Goal: Task Accomplishment & Management: Use online tool/utility

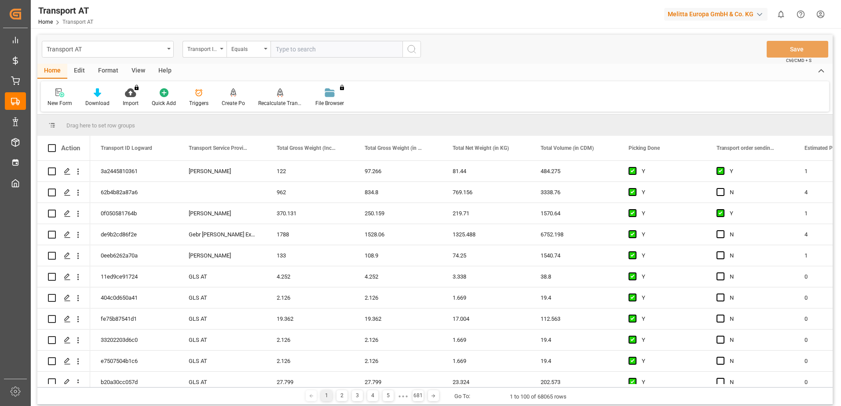
click at [134, 72] on div "View" at bounding box center [138, 71] width 27 height 15
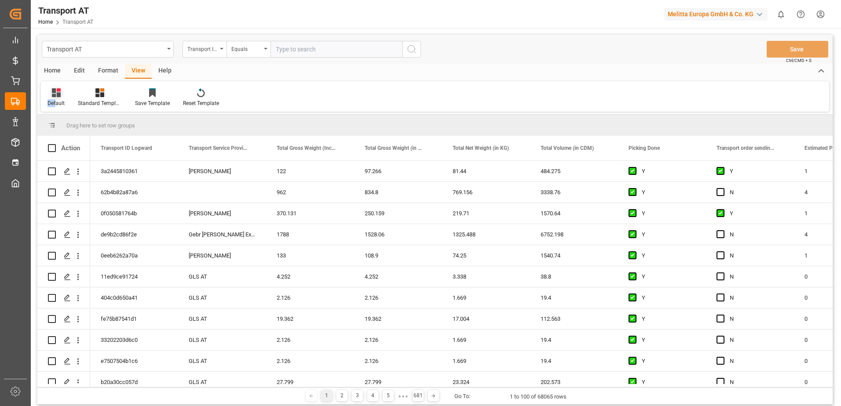
click at [56, 97] on div "Default" at bounding box center [56, 97] width 30 height 19
drag, startPoint x: 56, startPoint y: 97, endPoint x: 62, endPoint y: 142, distance: 45.3
click at [62, 142] on div "Data" at bounding box center [90, 142] width 77 height 9
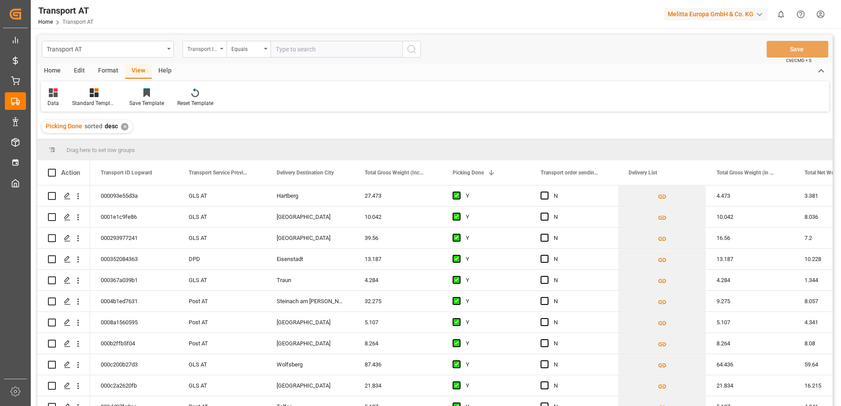
click at [198, 52] on div "Transport ID Logward" at bounding box center [202, 48] width 30 height 10
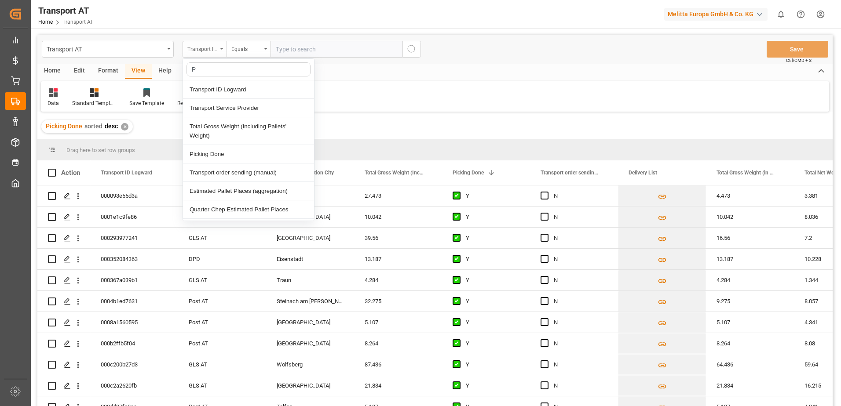
type input "Pi"
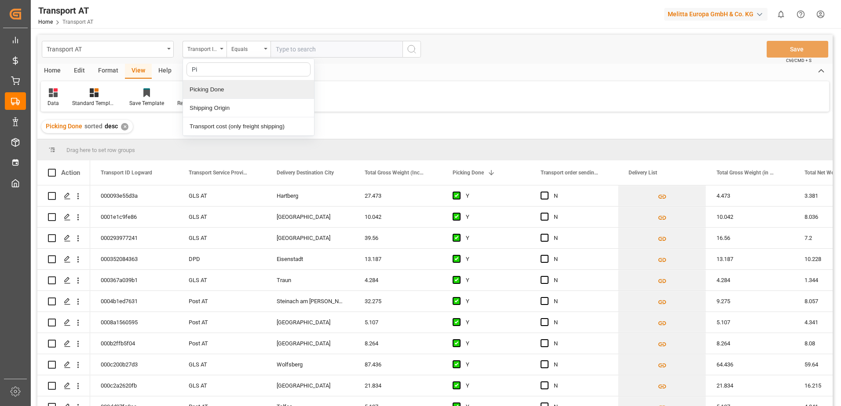
click at [208, 85] on div "Picking Done" at bounding box center [248, 89] width 131 height 18
click at [291, 52] on input "text" at bounding box center [336, 49] width 132 height 17
type input "Y"
click at [204, 49] on div "Picking Done" at bounding box center [202, 48] width 30 height 10
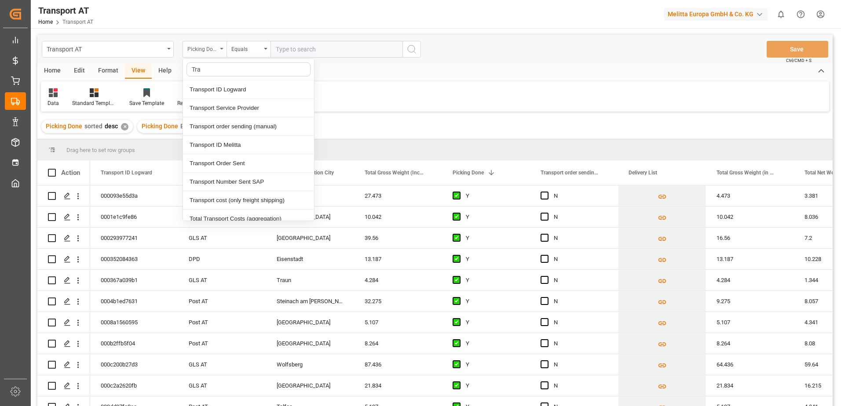
type input "Tran"
click at [228, 127] on div "Transport order sending (manual)" at bounding box center [248, 126] width 131 height 18
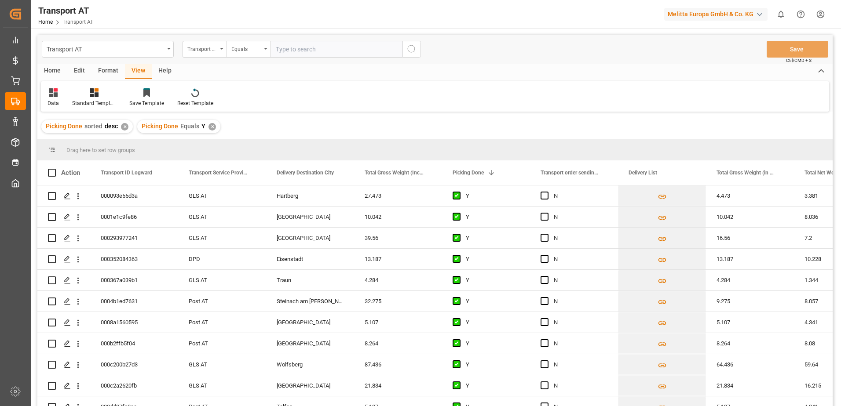
click at [316, 51] on input "text" at bounding box center [336, 49] width 132 height 17
type input "N"
click at [203, 46] on div "Transport order sending (manual)" at bounding box center [202, 48] width 30 height 10
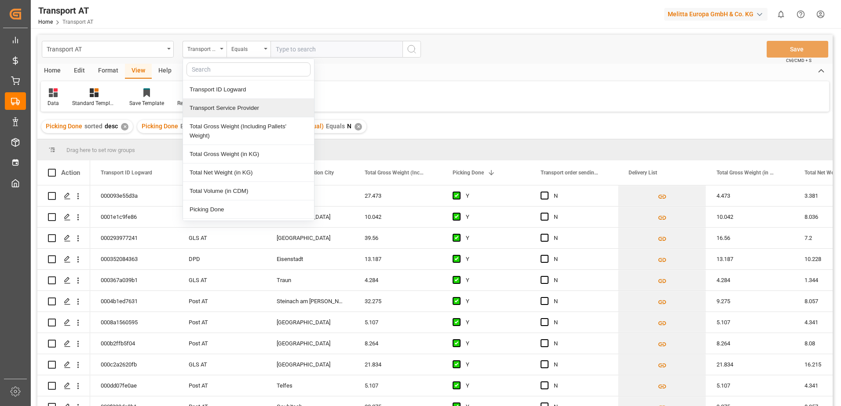
click at [219, 109] on div "Transport Service Provider" at bounding box center [248, 108] width 131 height 18
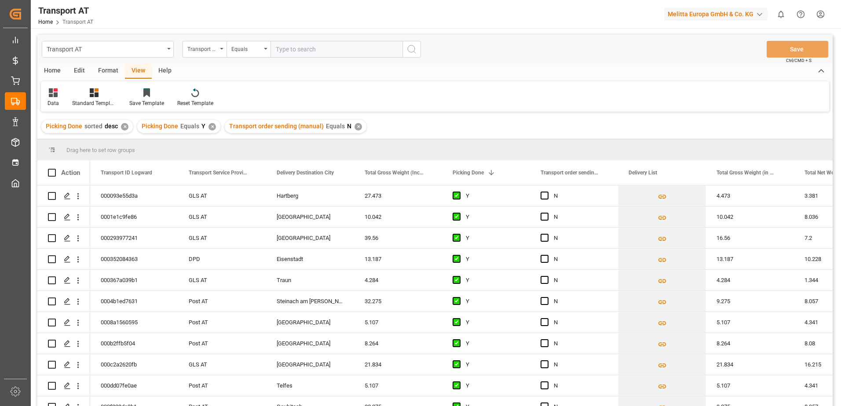
click at [294, 44] on input "text" at bounding box center [336, 49] width 132 height 17
type input "Gebr Weiss"
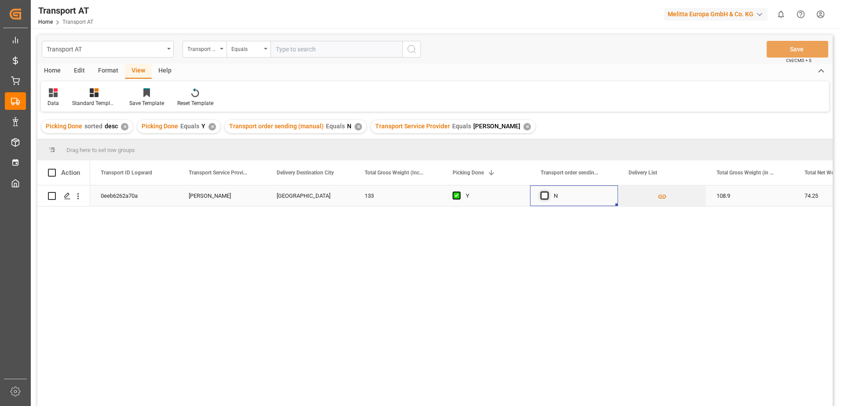
click at [544, 194] on span "Press SPACE to select this row." at bounding box center [544, 196] width 8 height 8
click at [547, 192] on input "Press SPACE to select this row." at bounding box center [547, 192] width 0 height 0
click at [805, 43] on button "Save" at bounding box center [797, 49] width 62 height 17
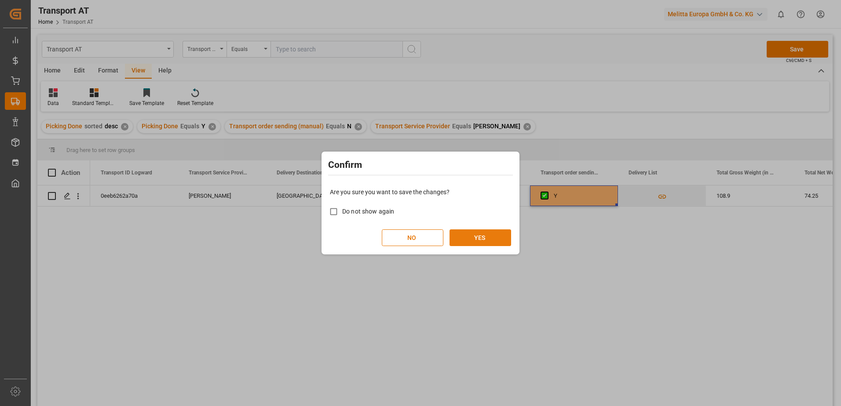
click at [486, 234] on button "YES" at bounding box center [480, 237] width 62 height 17
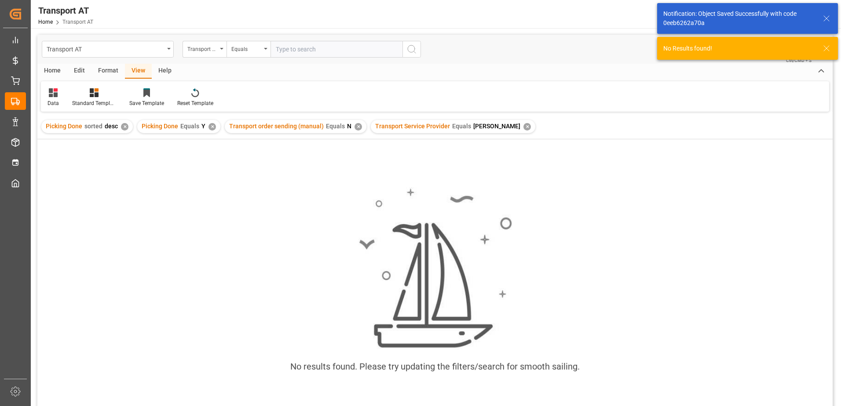
click at [523, 125] on div "✕" at bounding box center [526, 126] width 7 height 7
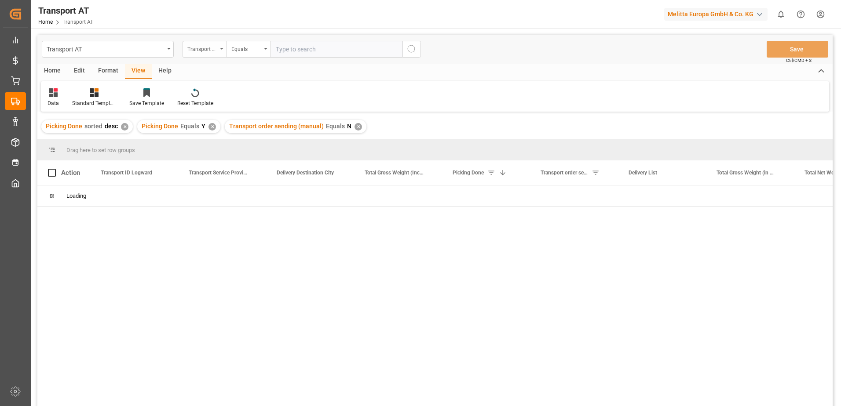
click at [205, 47] on div "Transport Service Provider" at bounding box center [202, 48] width 30 height 10
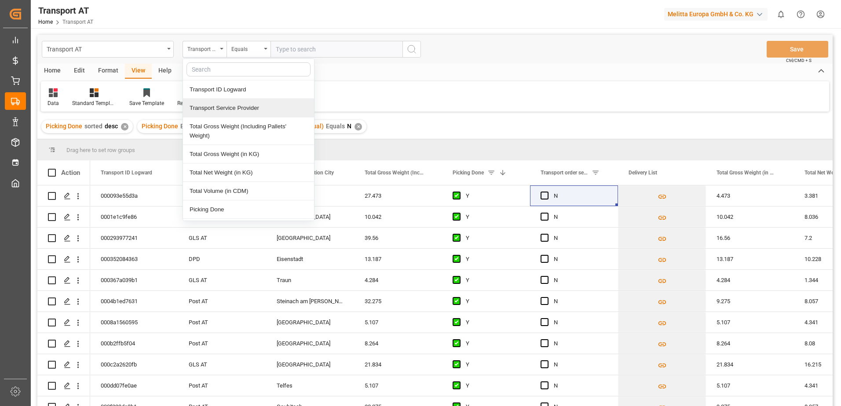
click at [205, 101] on div "Transport Service Provider" at bounding box center [248, 108] width 131 height 18
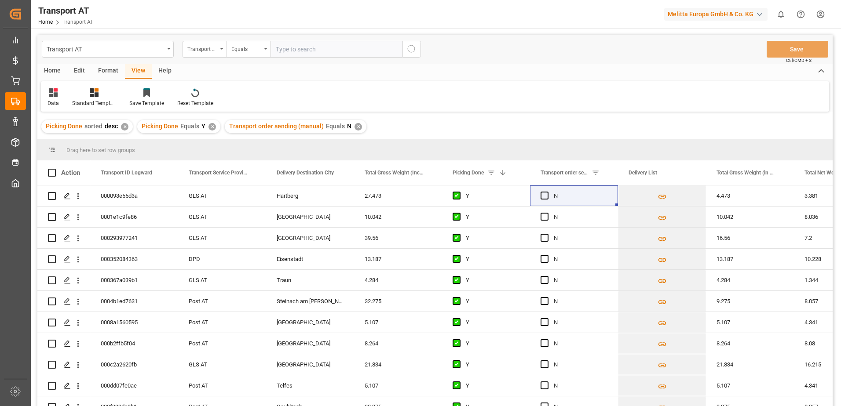
click at [292, 52] on input "text" at bounding box center [336, 49] width 132 height 17
type input "Gebr Weiss Export"
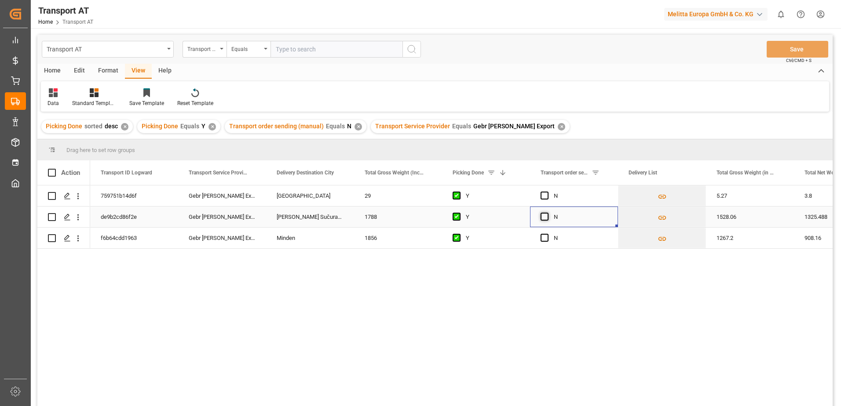
click at [546, 213] on span "Press SPACE to select this row." at bounding box center [544, 217] width 8 height 8
click at [547, 213] on input "Press SPACE to select this row." at bounding box center [547, 213] width 0 height 0
click at [808, 50] on button "Save" at bounding box center [797, 49] width 62 height 17
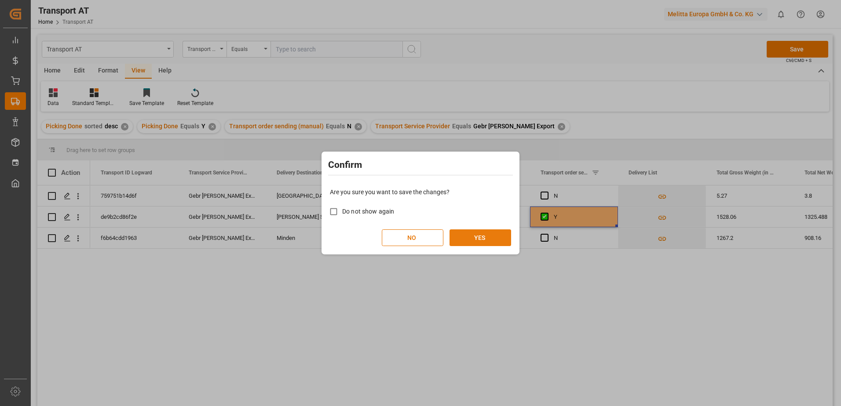
click at [473, 238] on button "YES" at bounding box center [480, 237] width 62 height 17
